Goal: Transaction & Acquisition: Download file/media

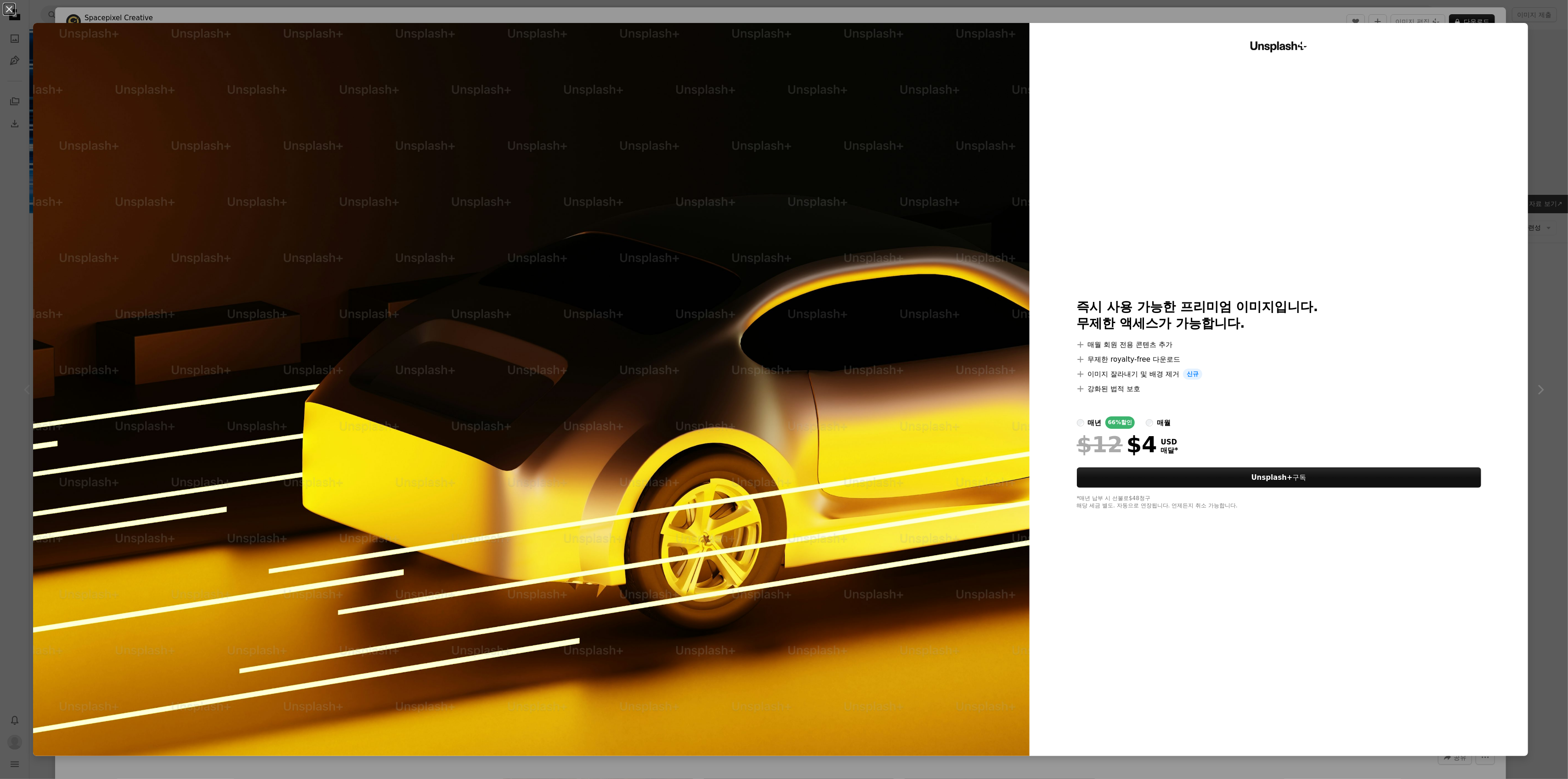
click at [1524, 69] on div "An X shape Unsplash+ 즉시 사용 가능한 프리미엄 이미지입니다. 무제한 액세스가 가능합니다. A plus sign 매월 회원 전…" at bounding box center [784, 389] width 1568 height 779
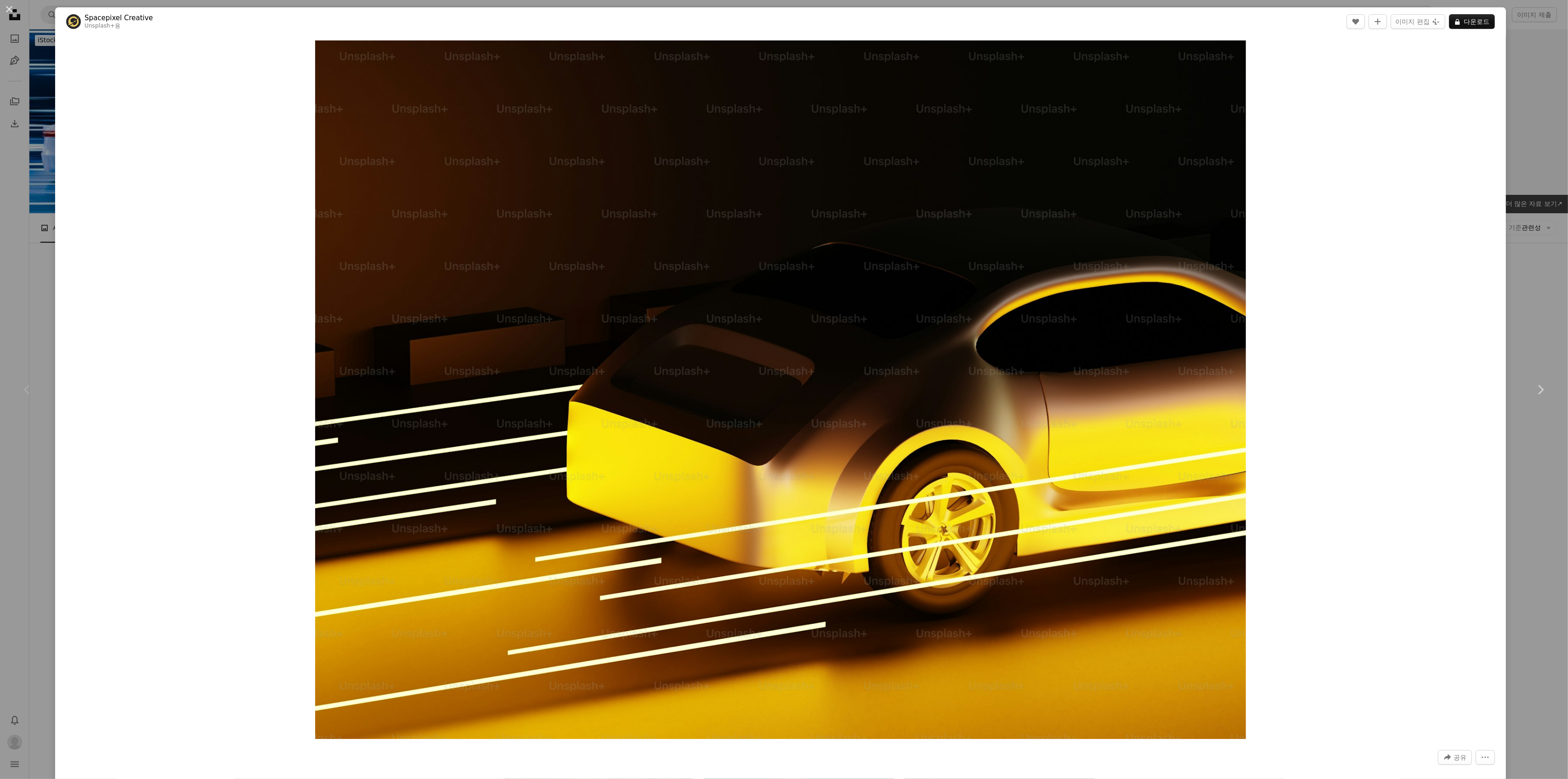
click at [1513, 121] on div "An X shape Chevron left Chevron right Spacepixel Creative Unsplash+ 용 A heart A…" at bounding box center [784, 389] width 1568 height 779
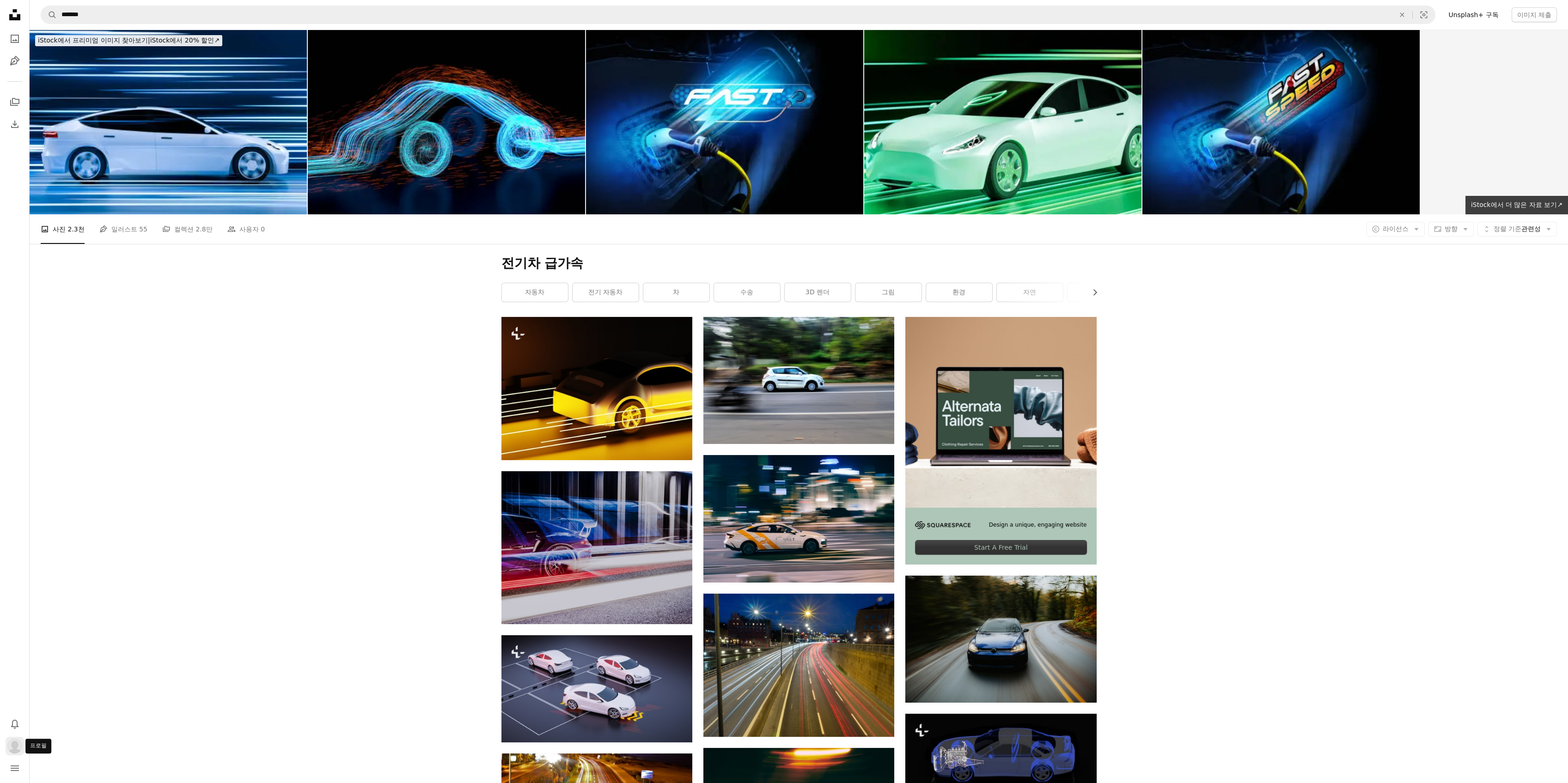
click at [18, 752] on img "프로필" at bounding box center [15, 746] width 15 height 15
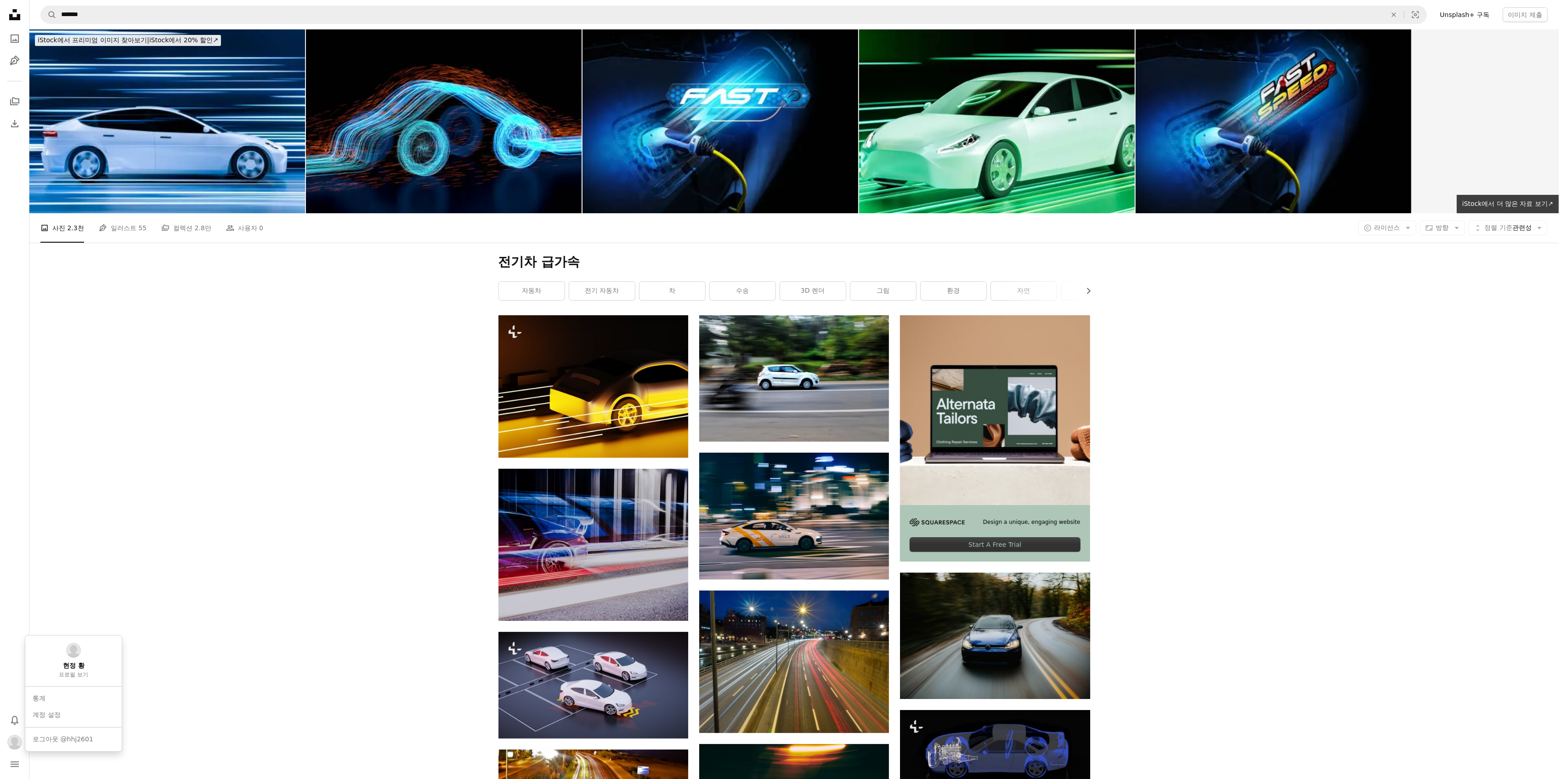
click at [255, 727] on body "Unsplash logo Unsplash 홈 A photo Pen Tool A stack of folders Download Bell navi…" at bounding box center [779, 389] width 1559 height 779
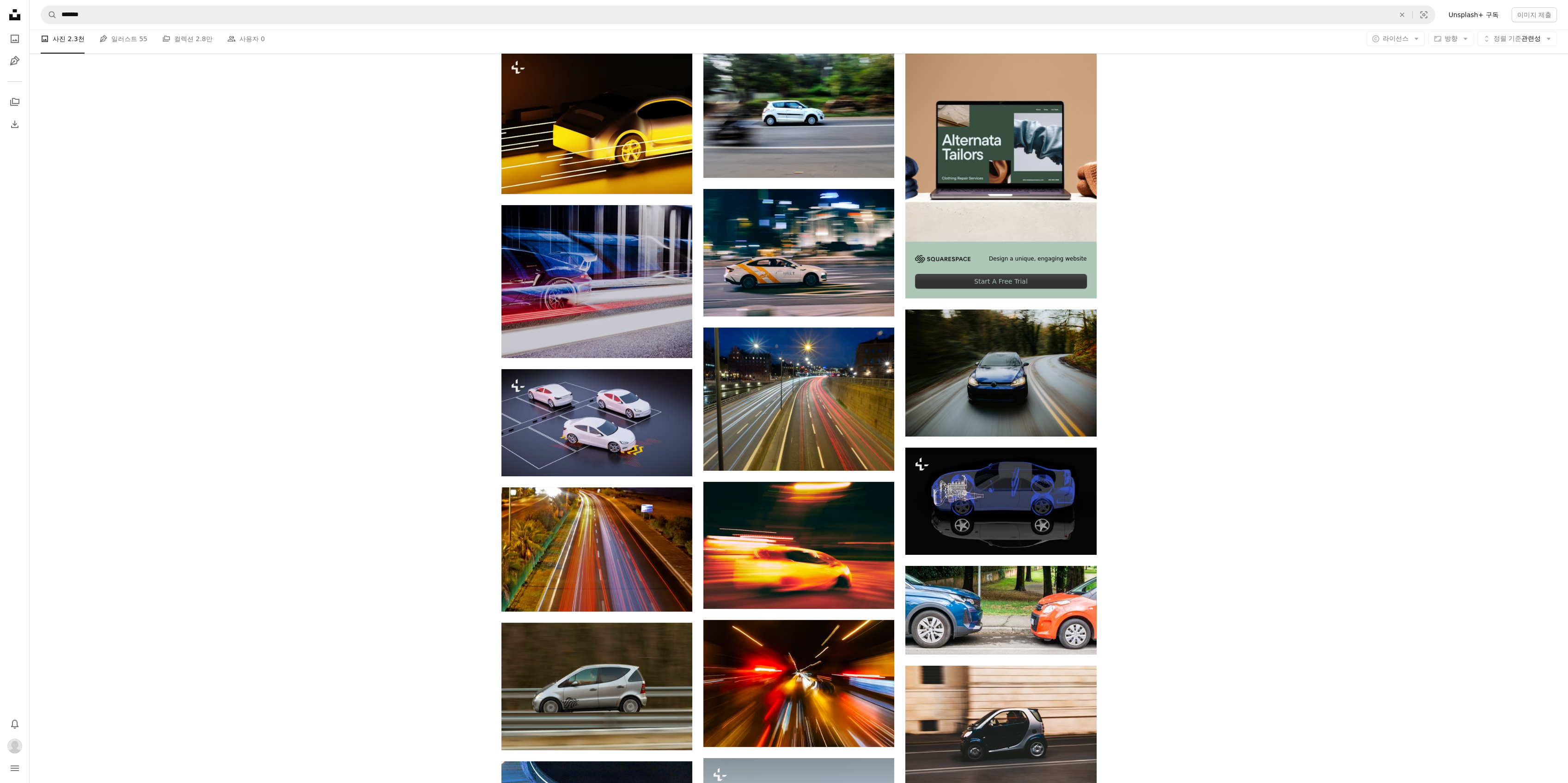
scroll to position [308, 0]
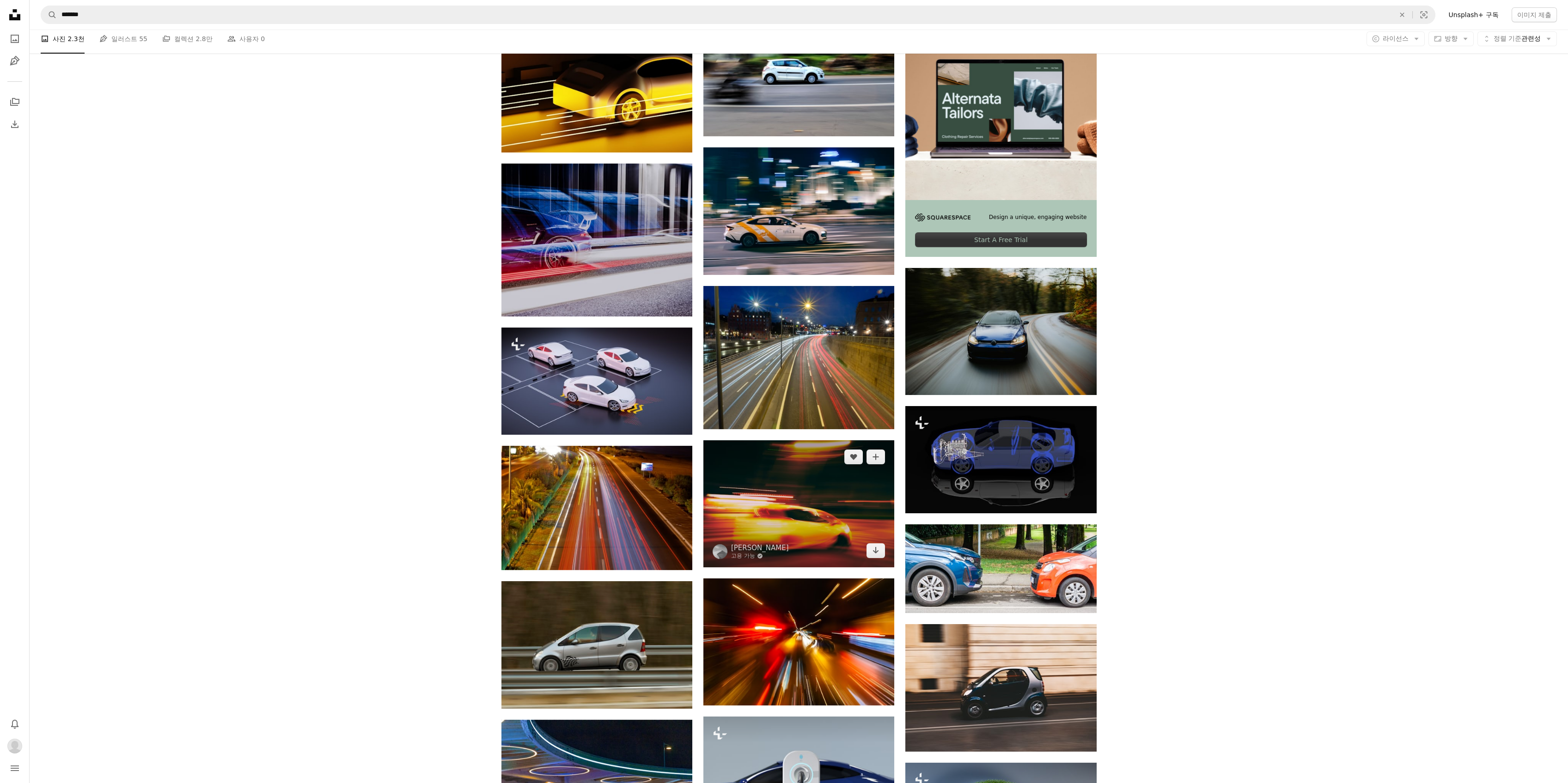
click at [802, 440] on img at bounding box center [799, 504] width 191 height 127
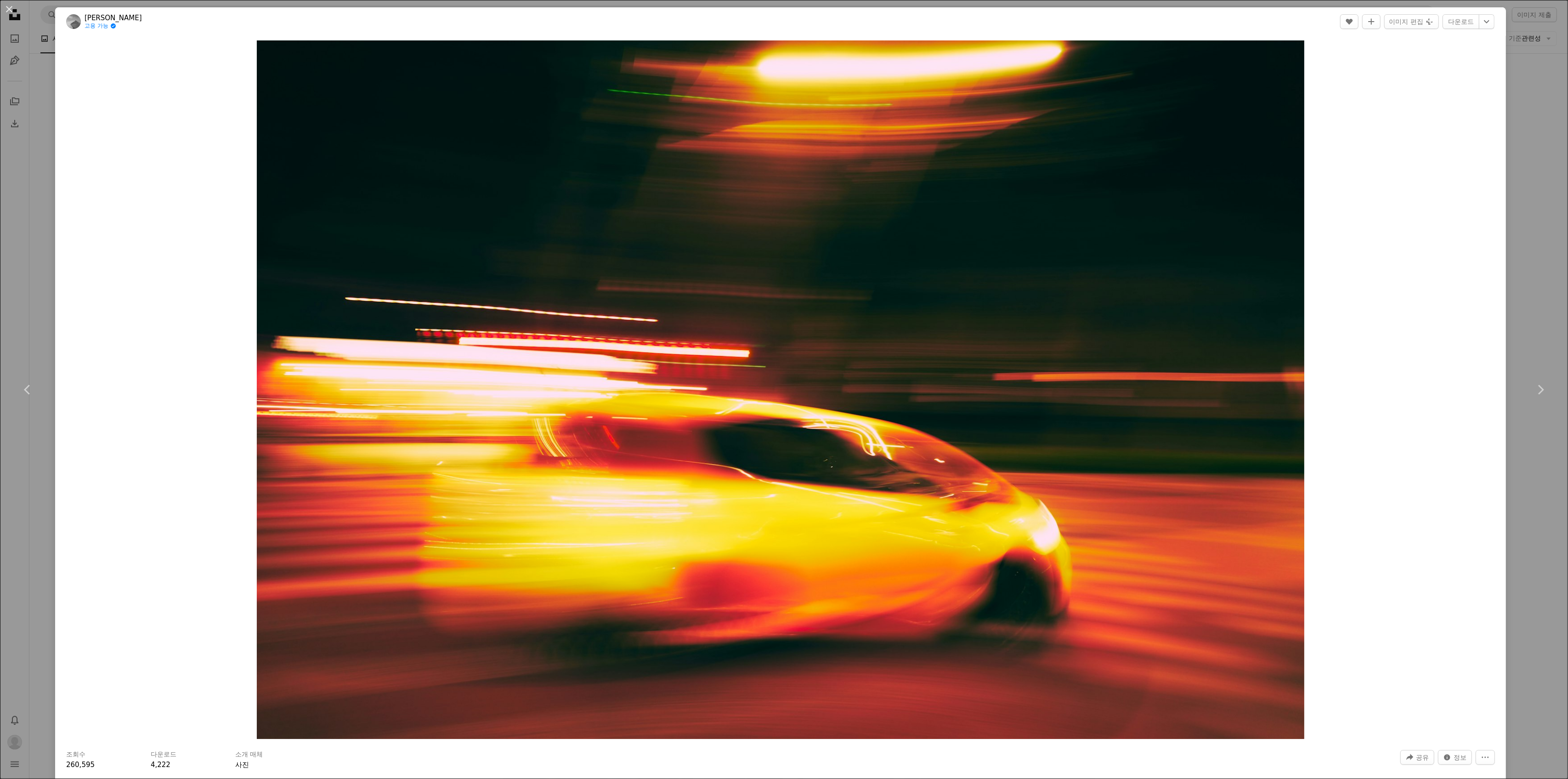
click at [1533, 226] on div "An X shape Chevron left Chevron right [PERSON_NAME] 고용 가능 A checkmark inside of…" at bounding box center [784, 389] width 1568 height 779
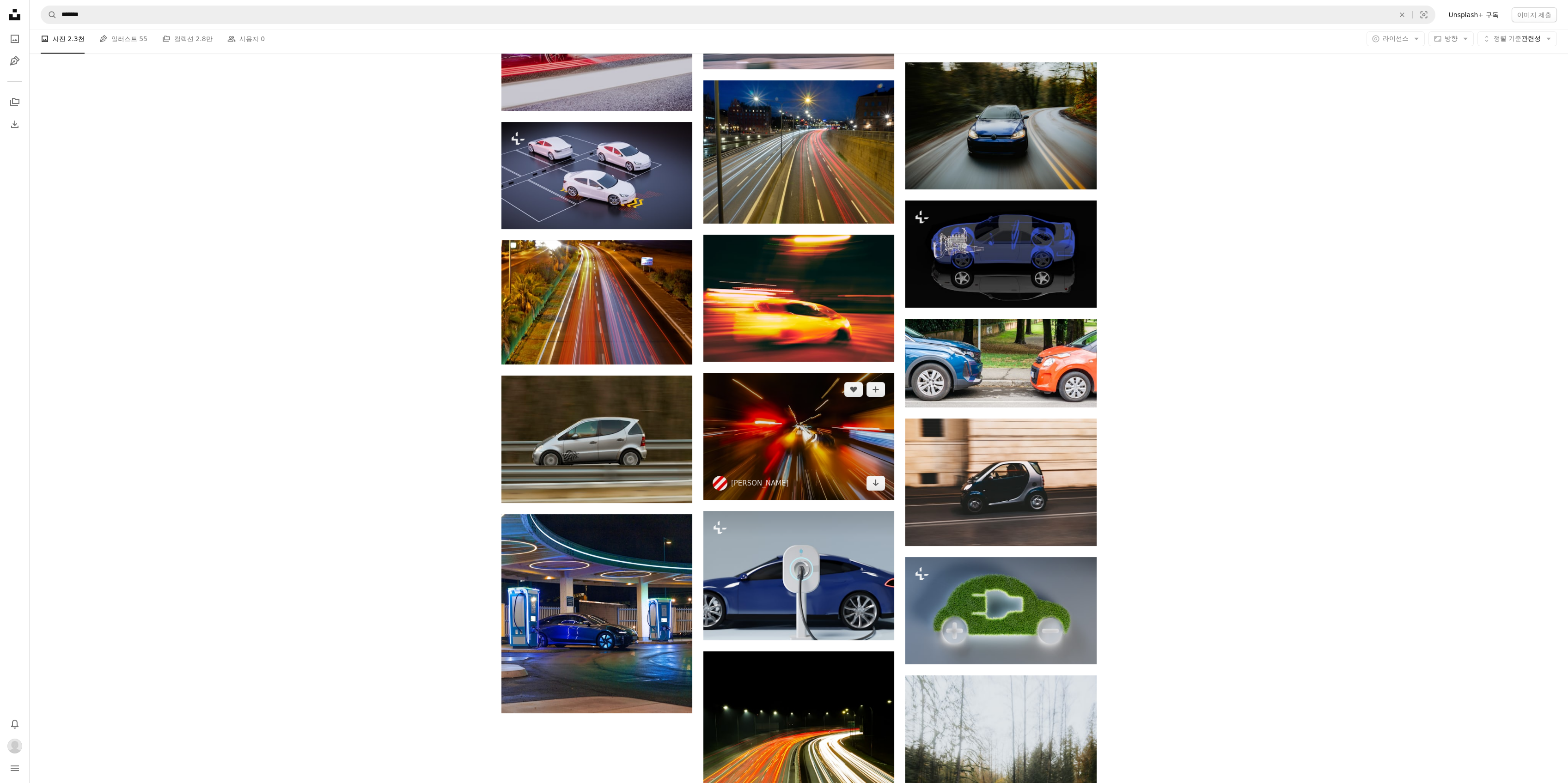
scroll to position [767, 0]
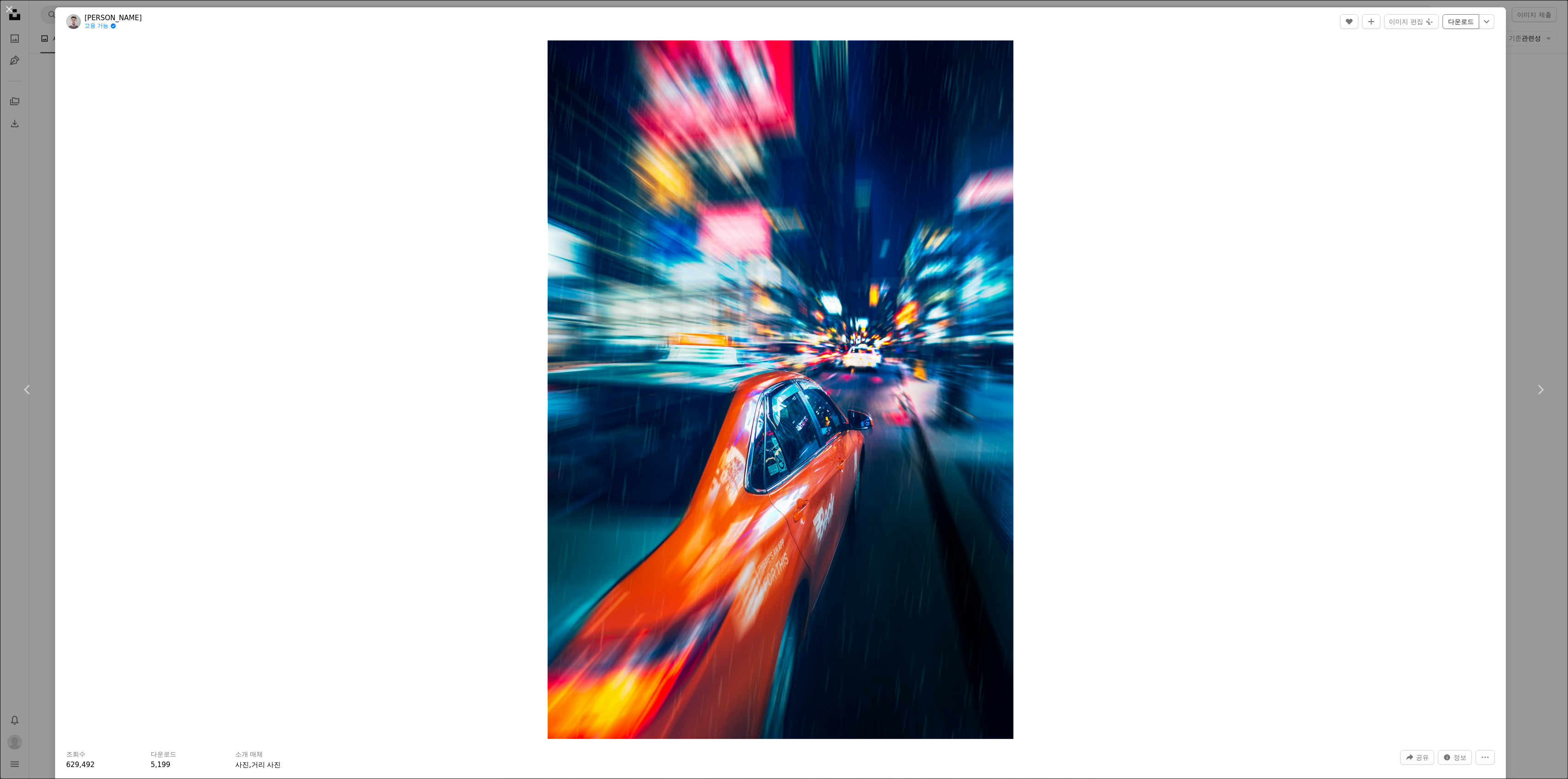
click at [1450, 26] on link "다운로드" at bounding box center [1461, 21] width 37 height 15
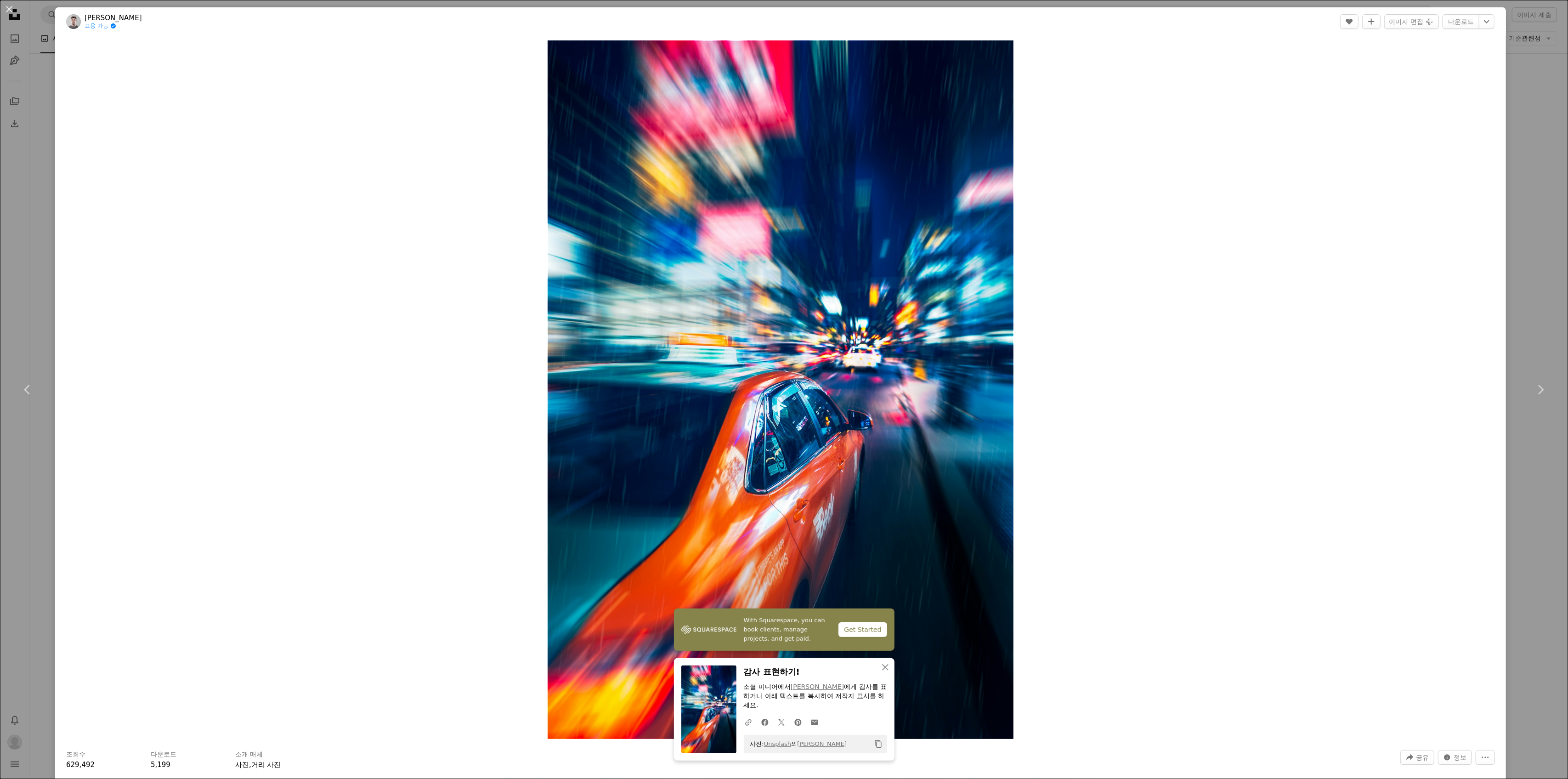
click at [1344, 323] on div "Zoom in" at bounding box center [781, 390] width 1451 height 708
click at [1540, 406] on link "Chevron right" at bounding box center [1540, 390] width 55 height 88
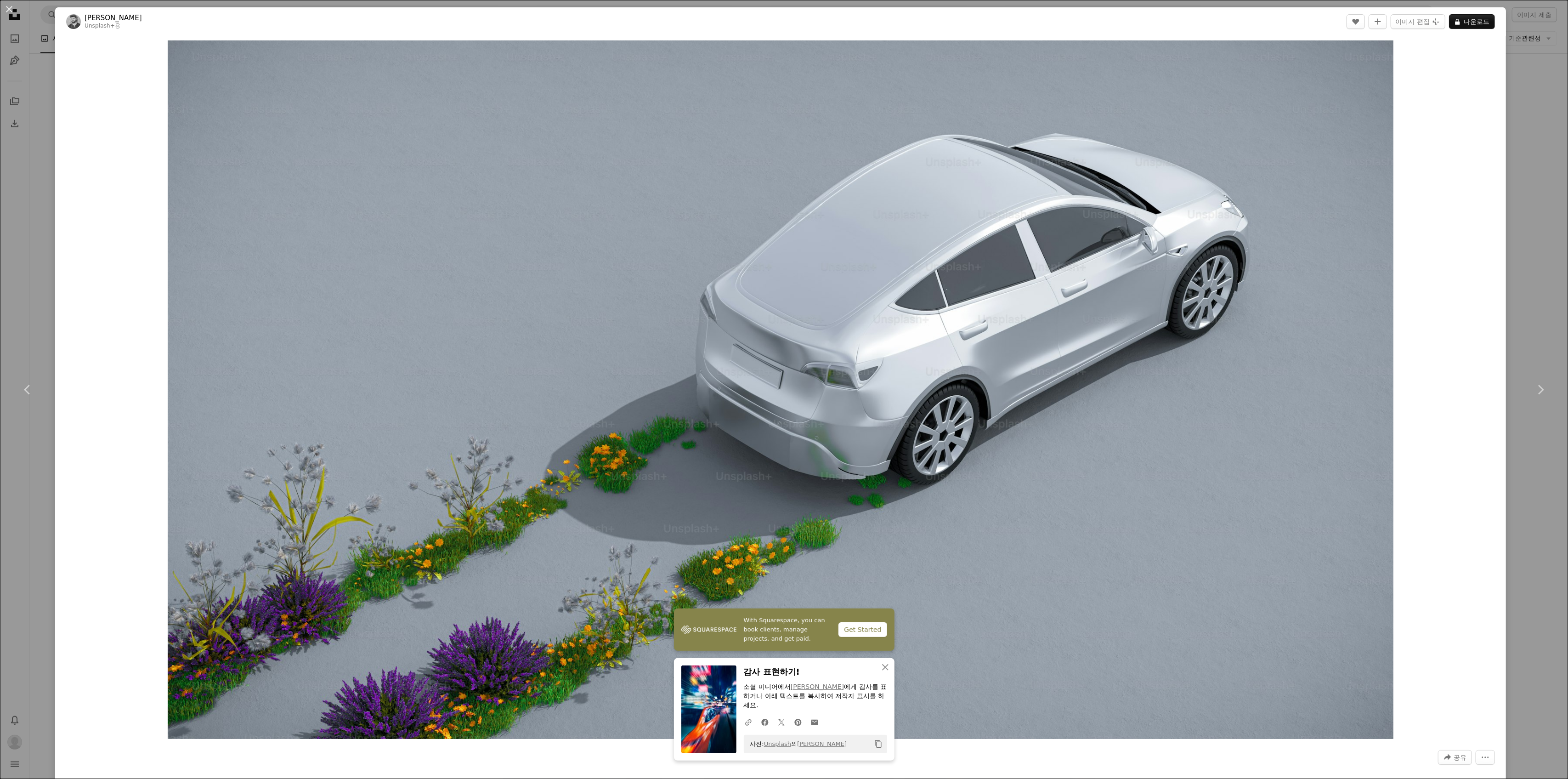
click at [1507, 519] on div "An X shape Chevron left Chevron right With Squarespace, you can book clients, m…" at bounding box center [784, 389] width 1568 height 779
